Goal: Transaction & Acquisition: Purchase product/service

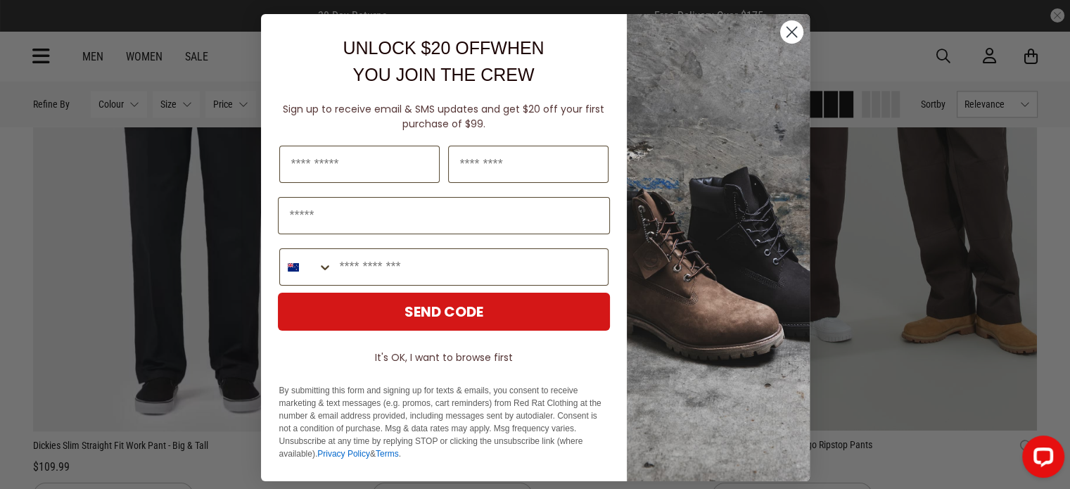
scroll to position [1966, 0]
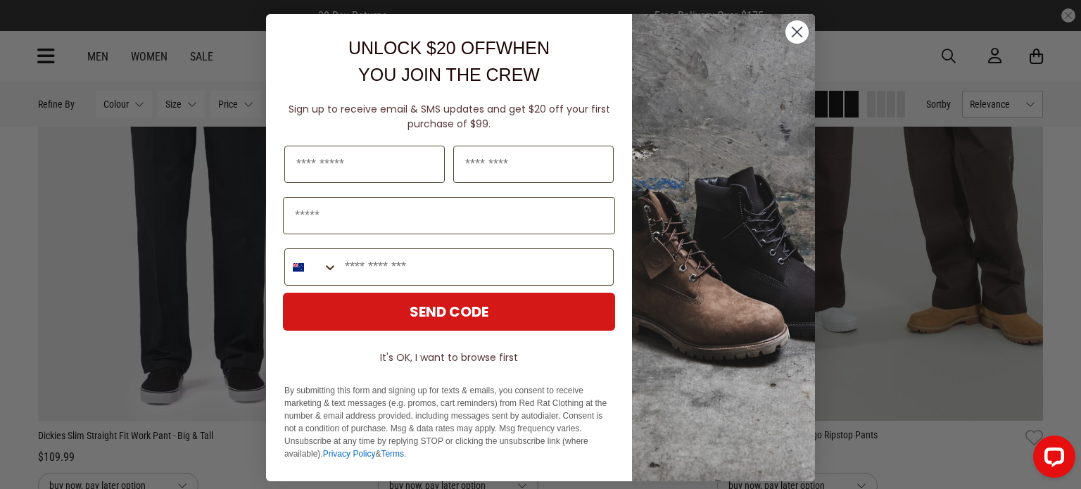
click at [792, 32] on icon "Close dialog" at bounding box center [797, 32] width 10 height 10
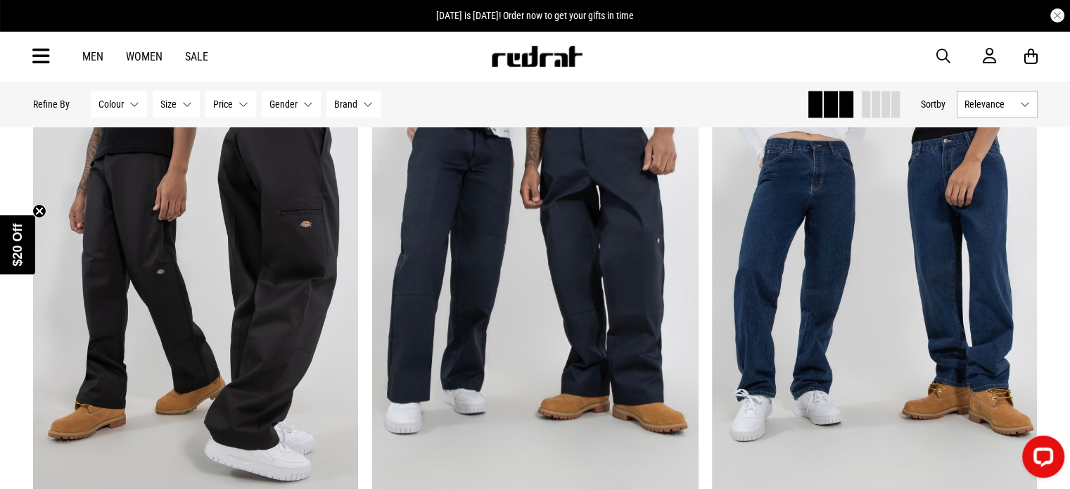
scroll to position [2441, 0]
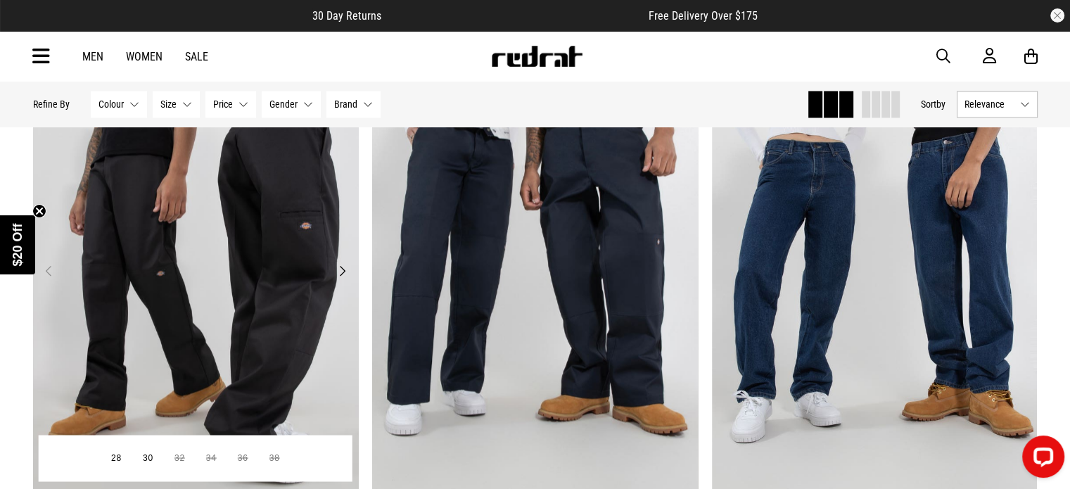
click at [211, 303] on img at bounding box center [196, 279] width 326 height 456
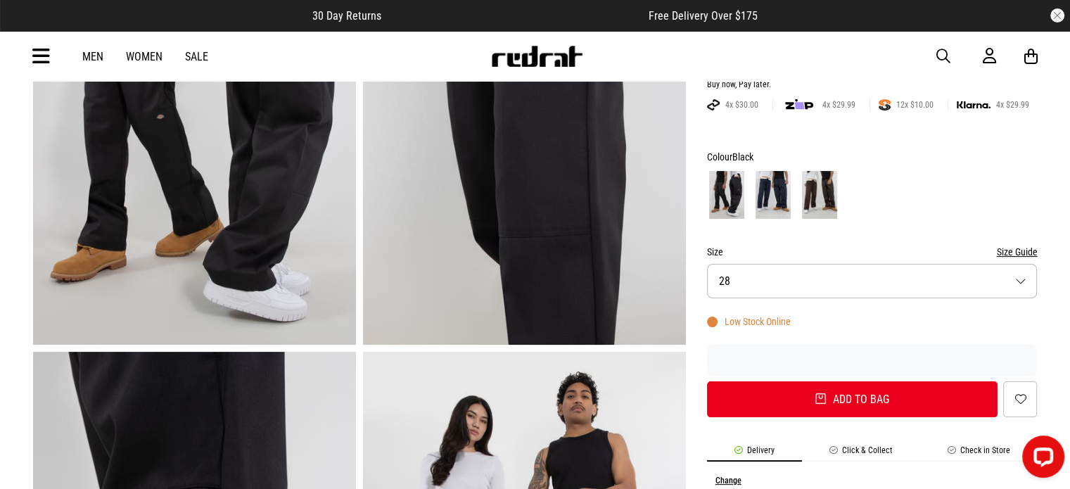
scroll to position [230, 0]
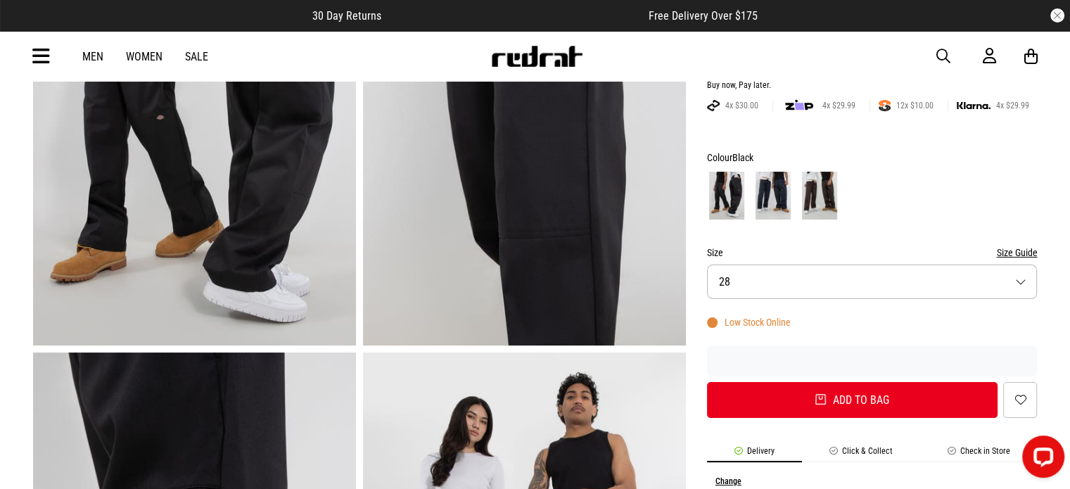
click at [803, 287] on button "Size 28" at bounding box center [872, 282] width 331 height 34
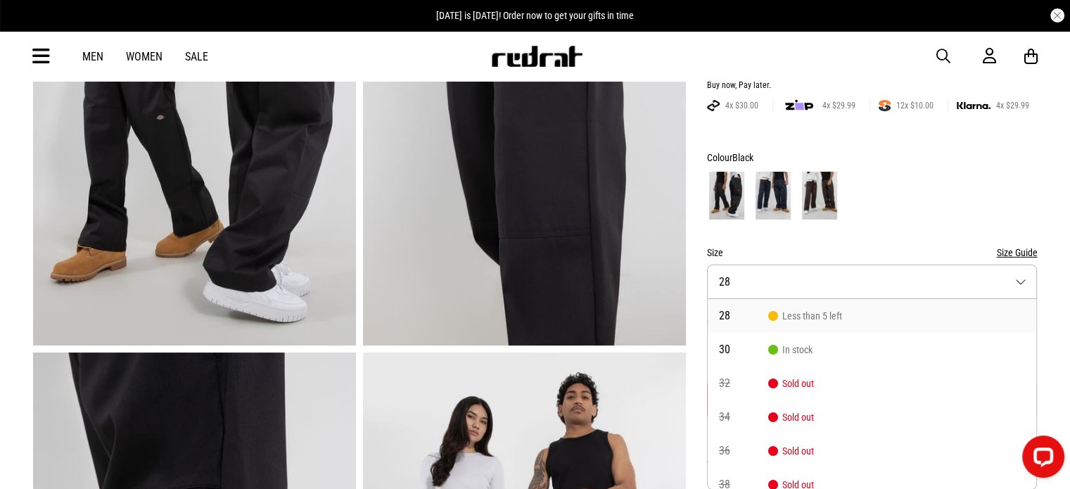
scroll to position [0, 0]
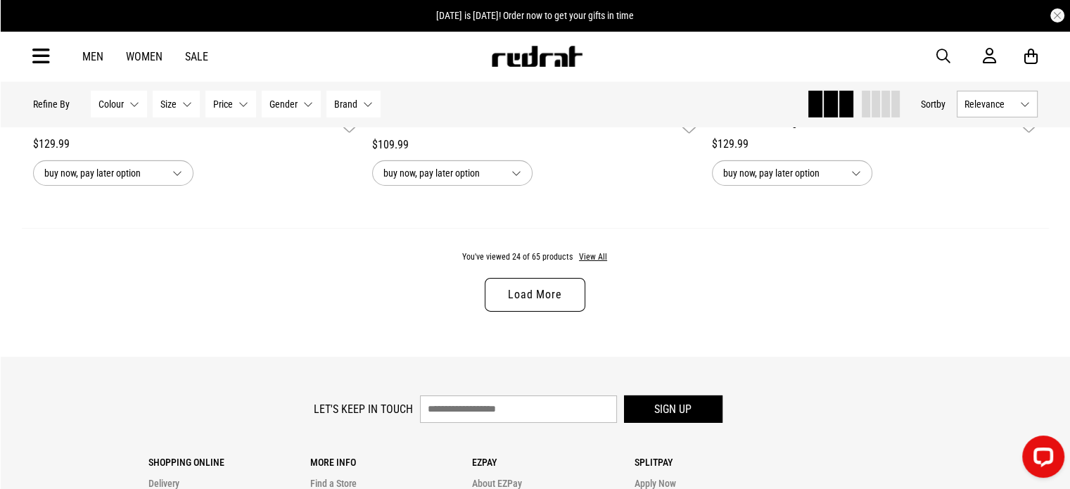
scroll to position [4508, 0]
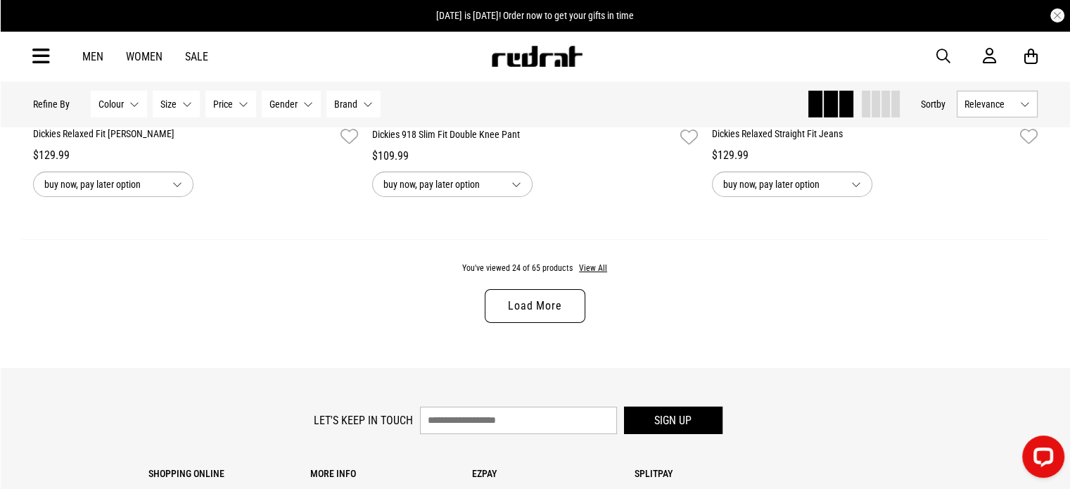
click at [549, 314] on link "Load More" at bounding box center [535, 306] width 100 height 34
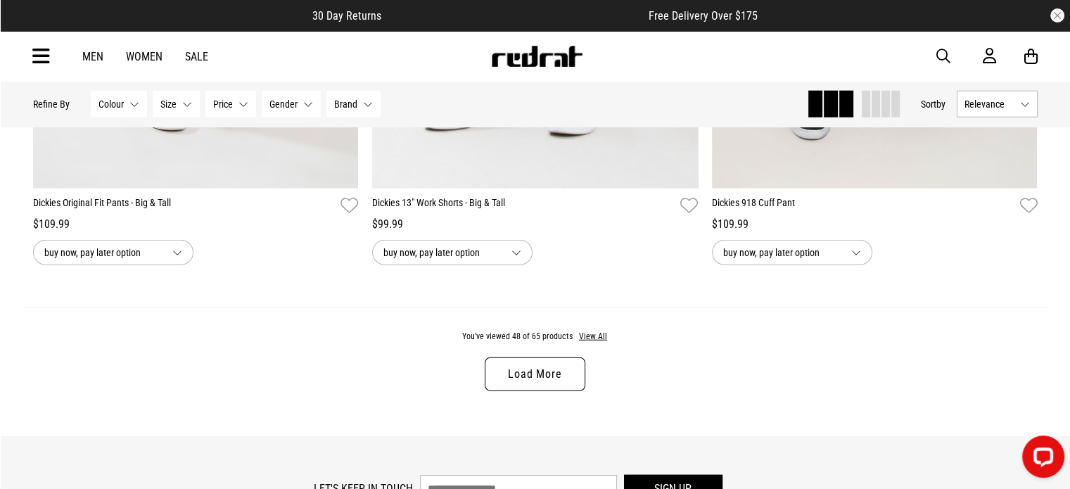
scroll to position [8935, 0]
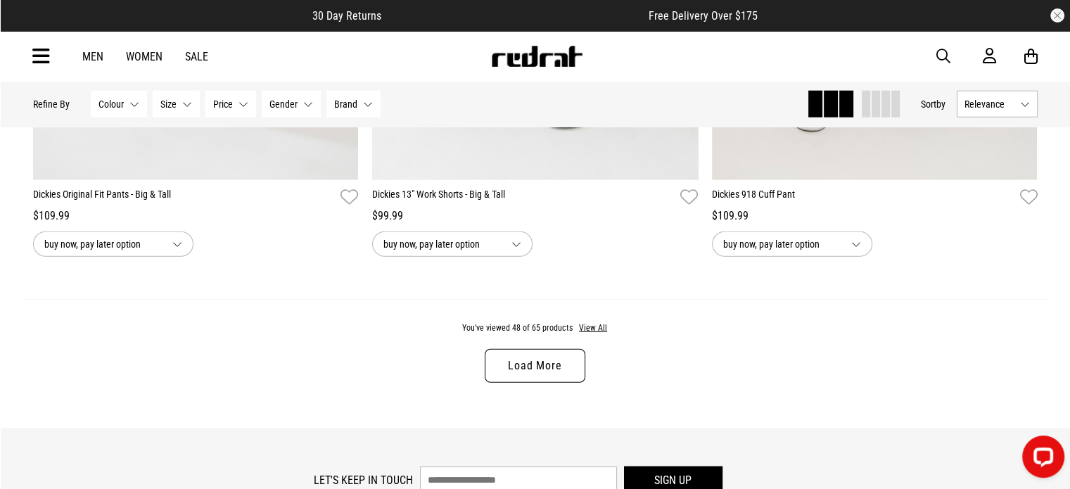
click at [528, 383] on link "Load More" at bounding box center [535, 366] width 100 height 34
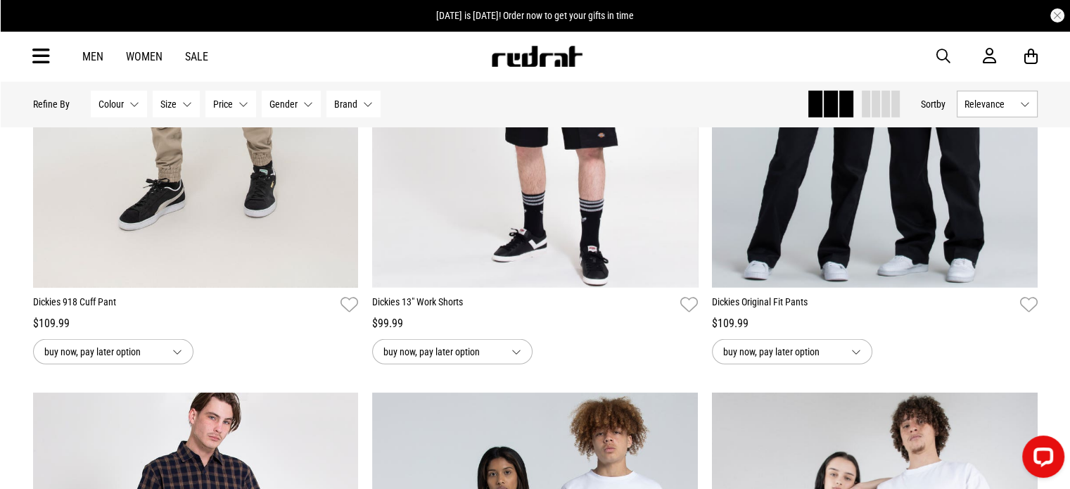
scroll to position [9388, 0]
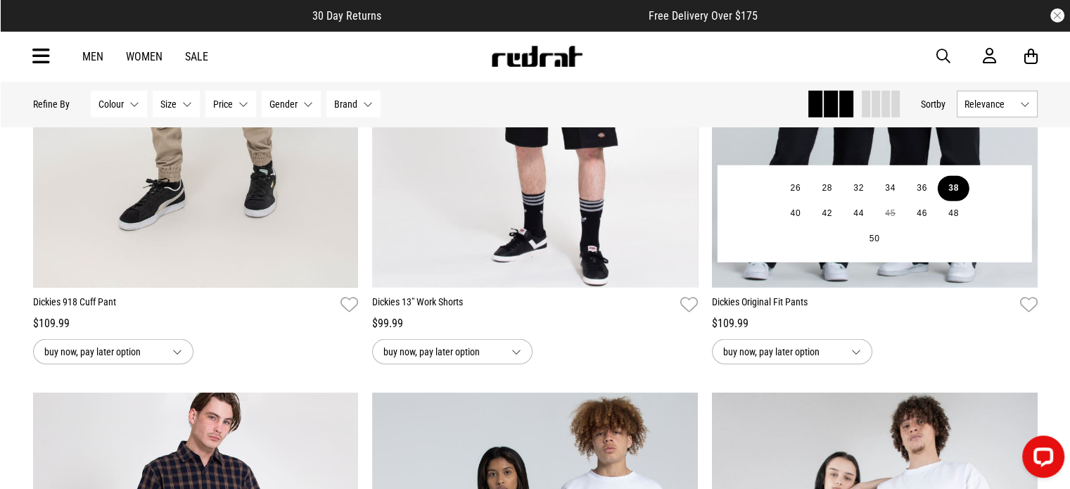
click at [948, 200] on button "38" at bounding box center [954, 188] width 32 height 25
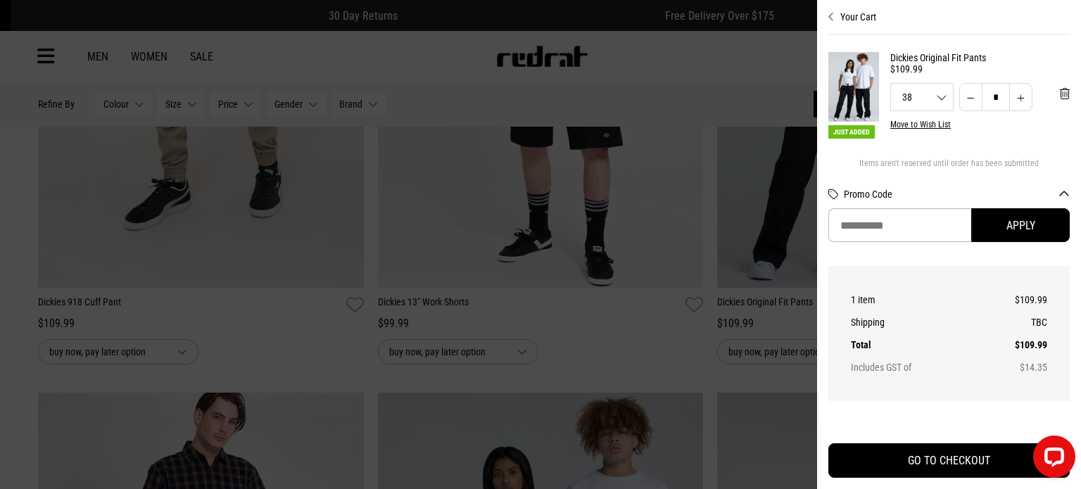
click at [751, 234] on div at bounding box center [540, 244] width 1081 height 489
